Goal: Go to known website: Access a specific website the user already knows

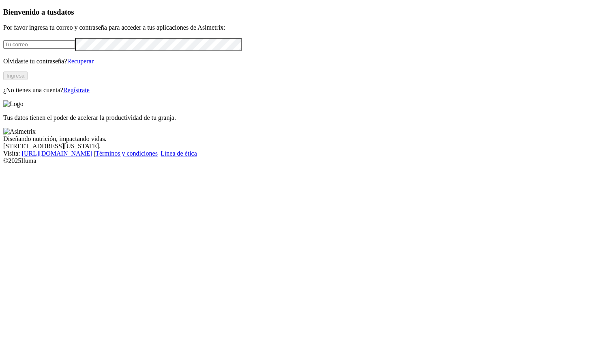
type input "[PERSON_NAME][EMAIL_ADDRESS][PERSON_NAME][DOMAIN_NAME]"
click at [28, 80] on button "Ingresa" at bounding box center [15, 75] width 24 height 9
